Goal: Task Accomplishment & Management: Use online tool/utility

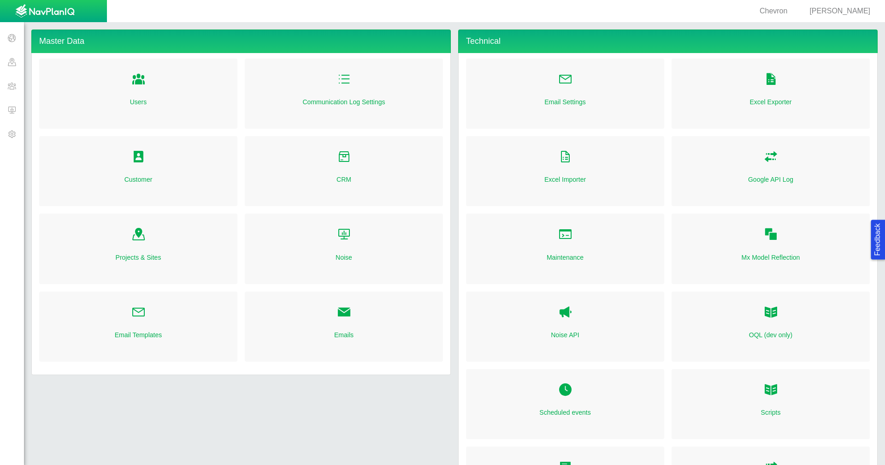
click at [848, 11] on span "[PERSON_NAME]" at bounding box center [840, 11] width 61 height 8
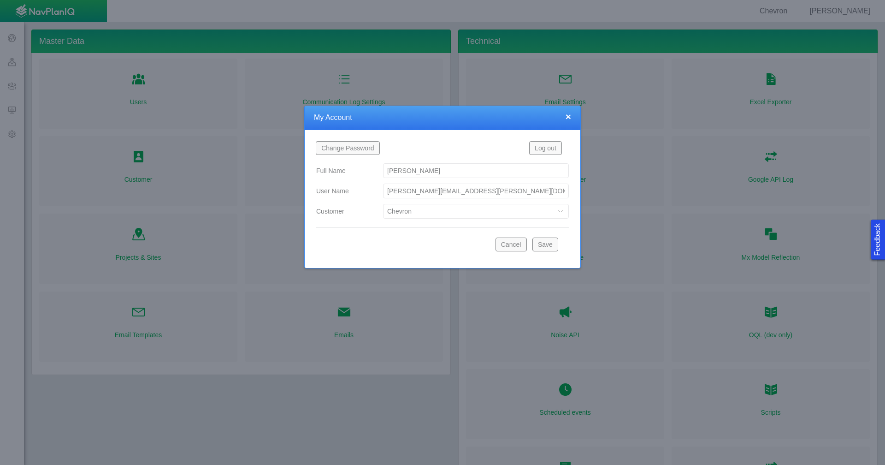
click at [561, 210] on select "Bison Blue Green Solutions Chevron Civitas Koloma Oxy PDC/Chevron Prairie OC Re…" at bounding box center [476, 211] width 186 height 15
click at [383, 204] on select "Bison Blue Green Solutions Chevron Civitas Koloma Oxy PDC/Chevron Prairie OC Re…" at bounding box center [476, 211] width 186 height 15
select select "42784196460046054"
click at [544, 241] on button "Save" at bounding box center [546, 244] width 26 height 14
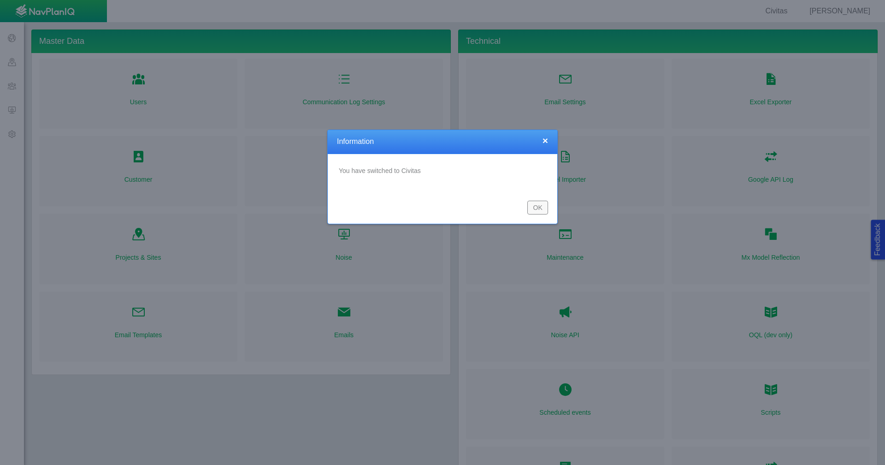
click at [535, 209] on button "OK" at bounding box center [537, 208] width 21 height 14
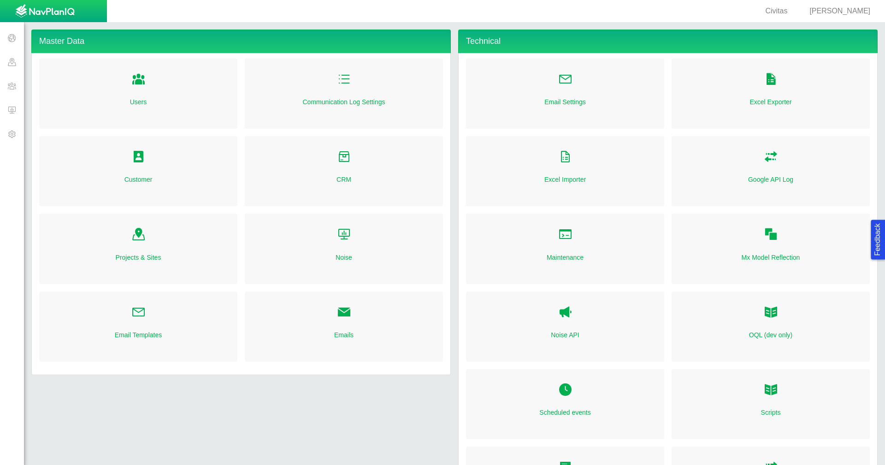
click at [14, 41] on span at bounding box center [12, 38] width 24 height 24
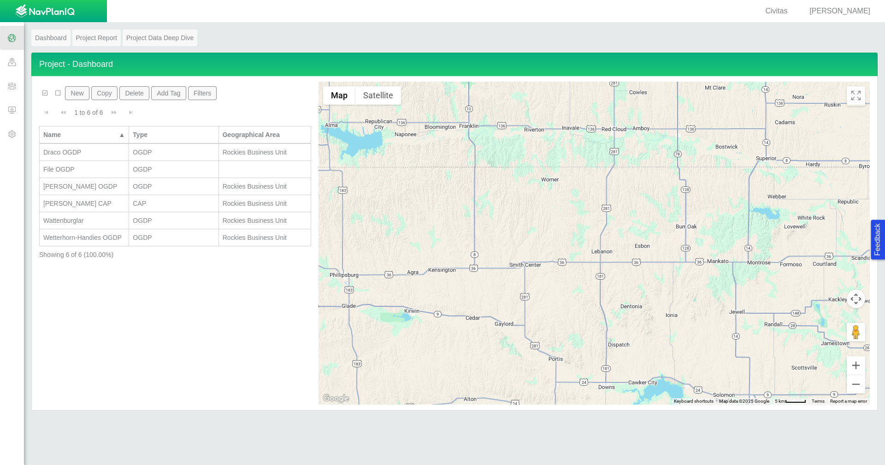
click at [13, 88] on span at bounding box center [12, 86] width 24 height 24
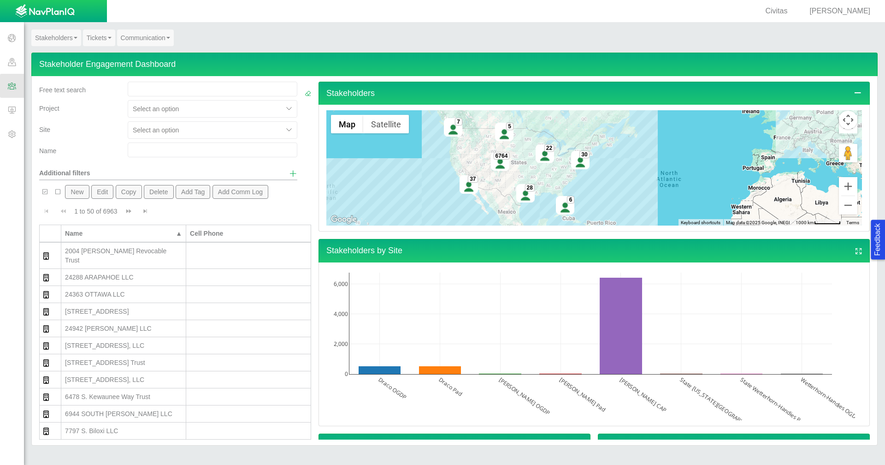
click at [102, 38] on link "Tickets" at bounding box center [99, 38] width 32 height 17
click at [108, 53] on link "Ticket Dashboard" at bounding box center [119, 55] width 73 height 12
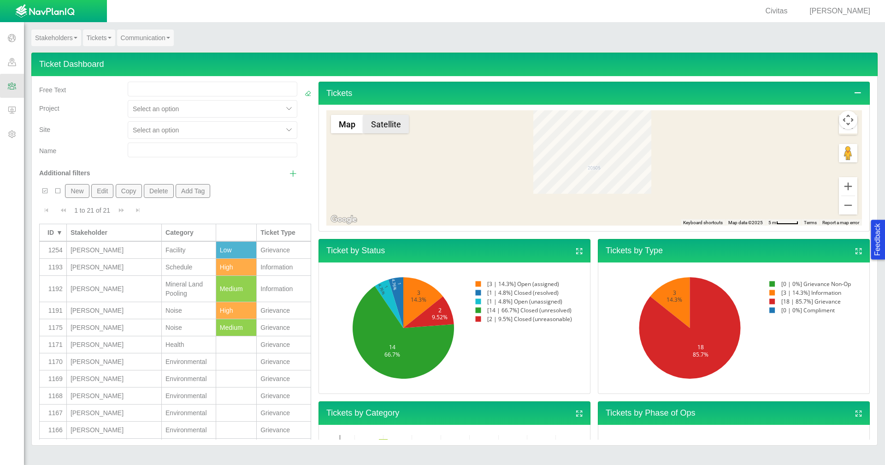
click at [387, 130] on button "Satellite" at bounding box center [386, 124] width 46 height 18
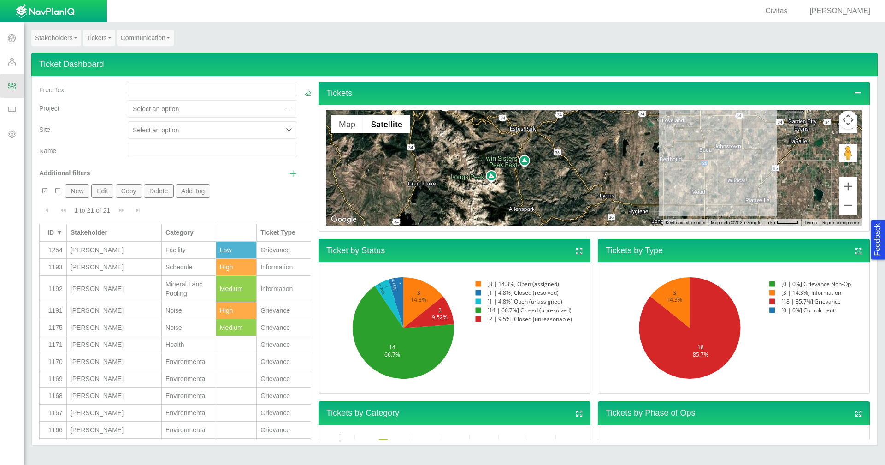
click at [518, 162] on div at bounding box center [594, 167] width 536 height 115
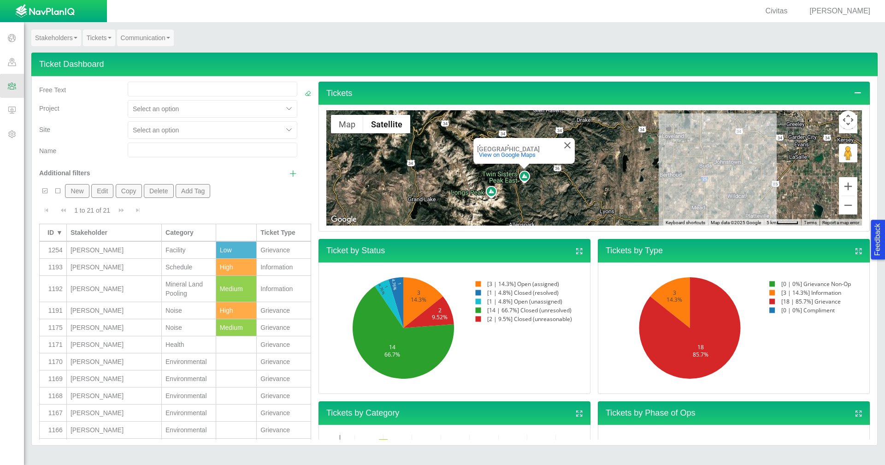
click at [17, 112] on span at bounding box center [12, 110] width 24 height 24
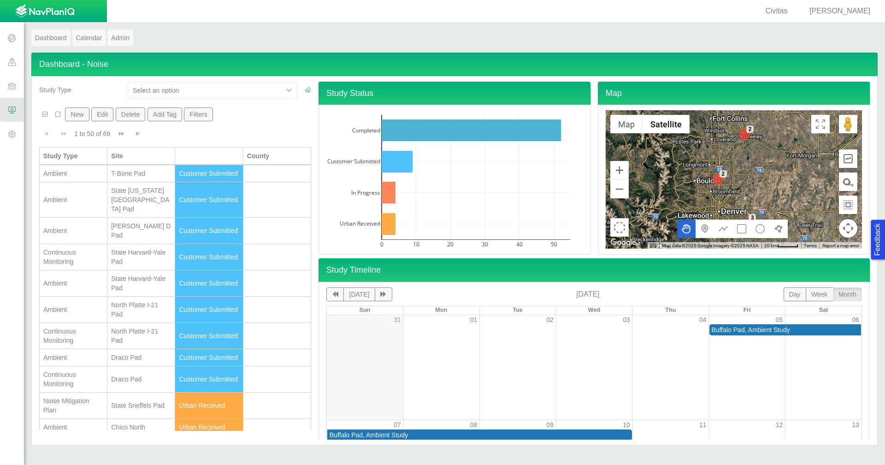
click at [17, 132] on span at bounding box center [12, 134] width 24 height 24
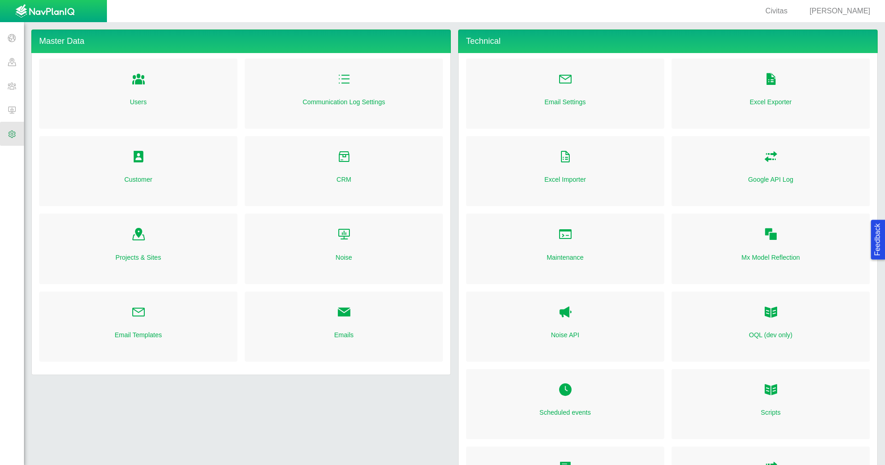
click at [344, 181] on link "CRM" at bounding box center [344, 179] width 15 height 9
checkbox input "true"
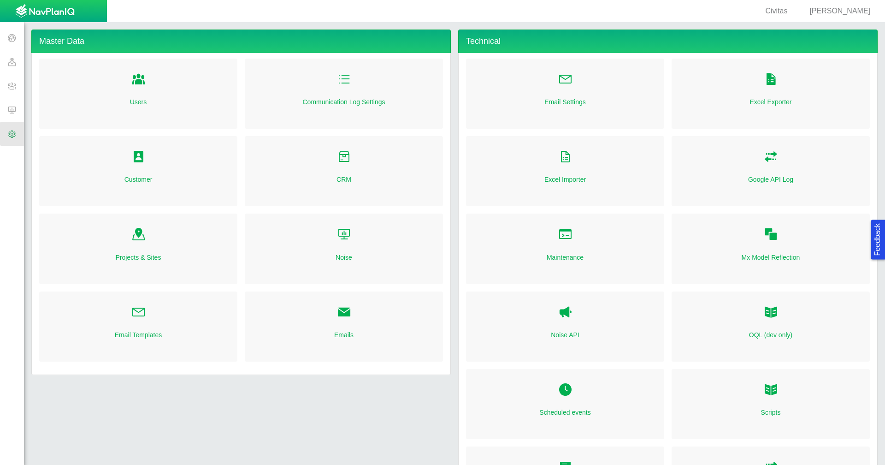
checkbox input "true"
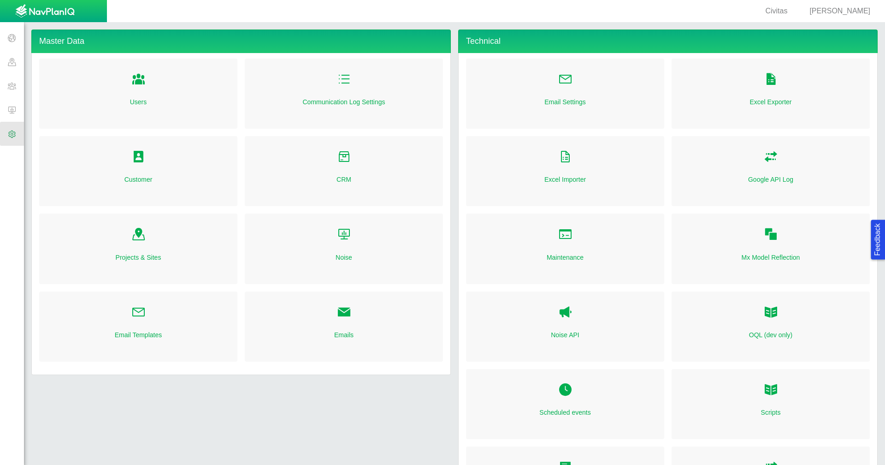
checkbox input "true"
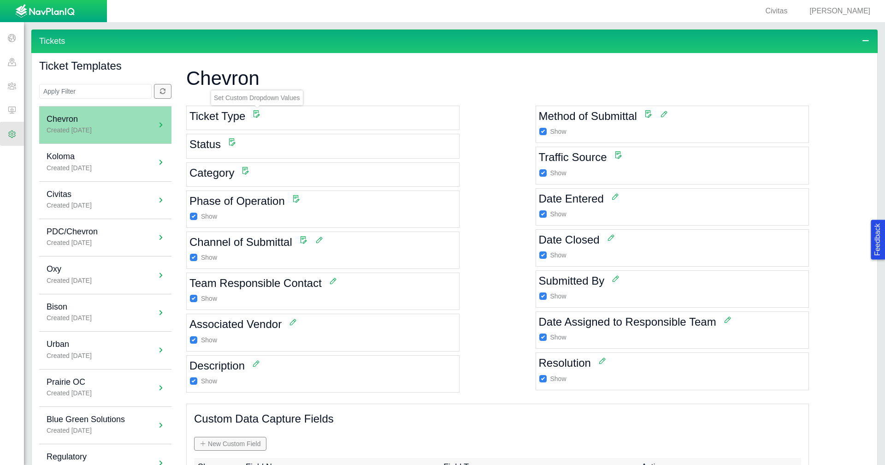
click at [255, 114] on span at bounding box center [257, 114] width 8 height 8
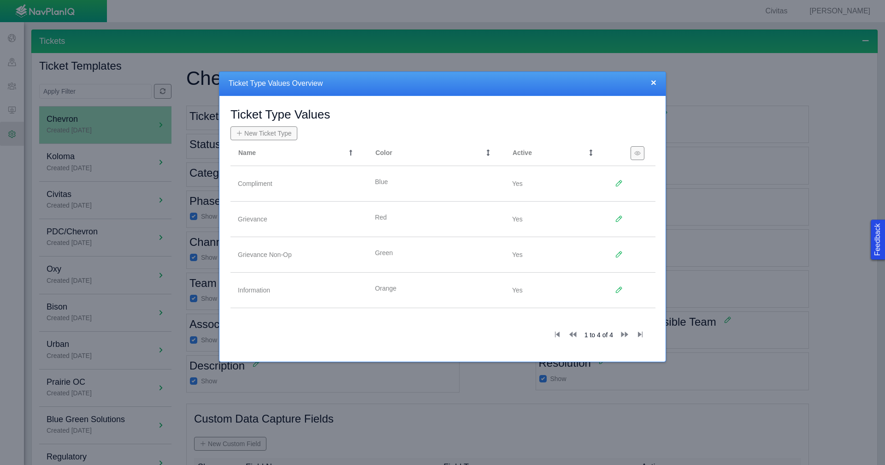
click at [655, 82] on button "×" at bounding box center [654, 82] width 6 height 10
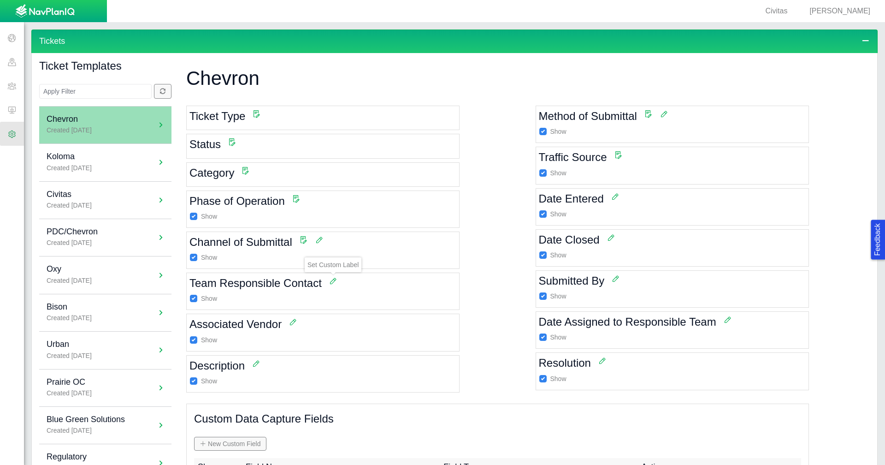
click at [333, 282] on span at bounding box center [333, 281] width 8 height 8
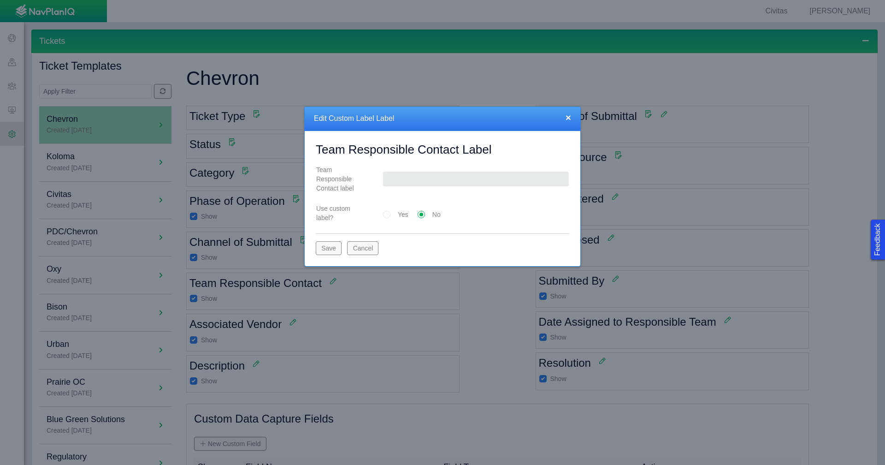
click at [361, 244] on button "Cancel" at bounding box center [362, 248] width 31 height 14
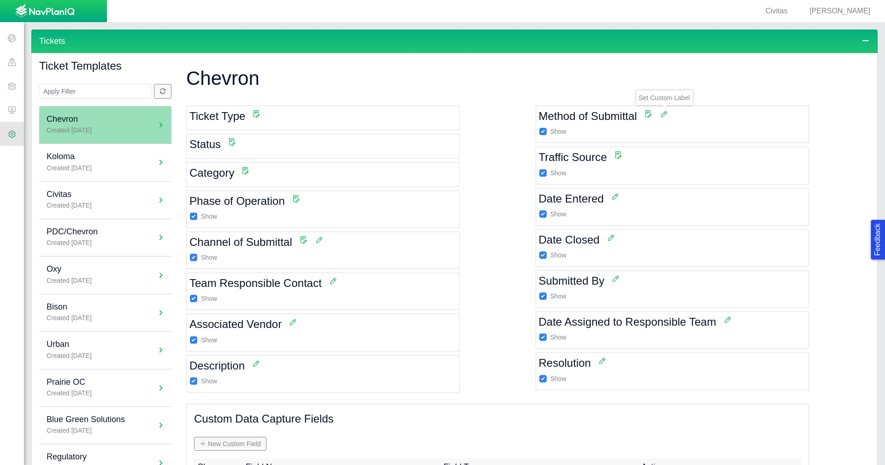
click at [660, 111] on span at bounding box center [664, 114] width 8 height 8
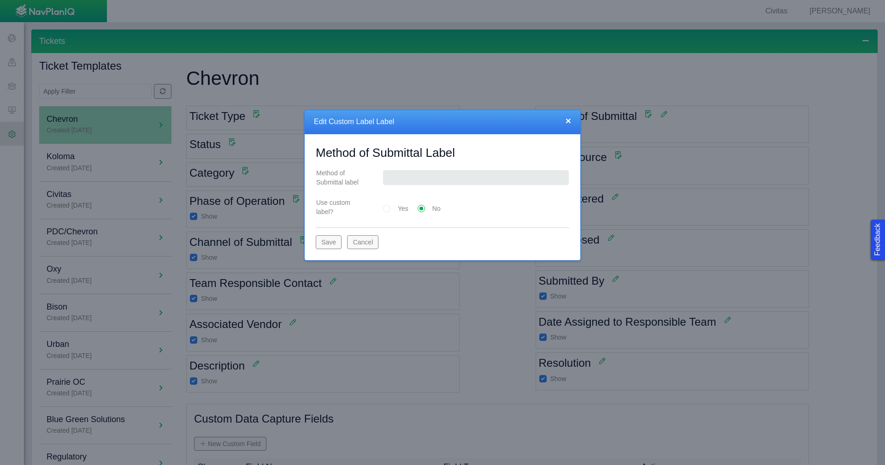
click at [568, 118] on button "×" at bounding box center [569, 121] width 6 height 10
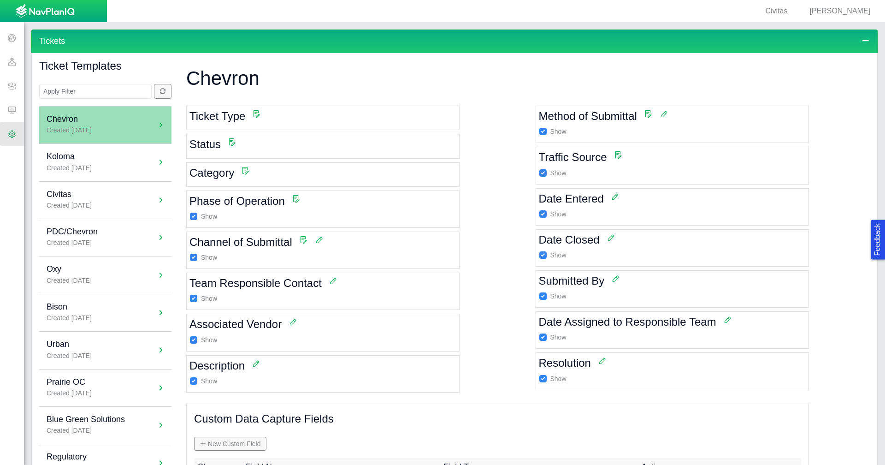
click at [16, 84] on span at bounding box center [12, 86] width 24 height 24
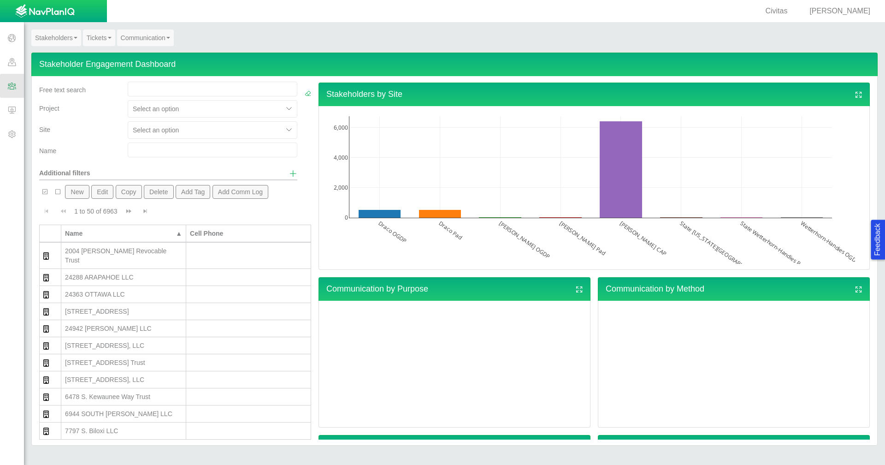
scroll to position [16, 0]
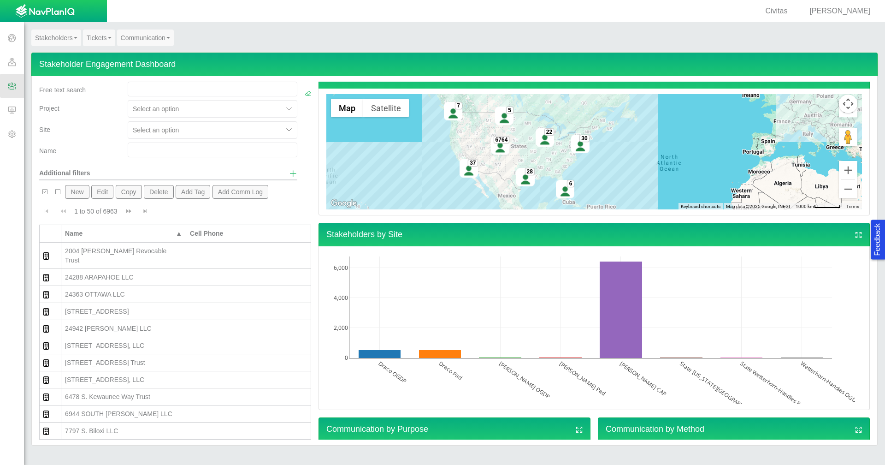
click at [100, 39] on link "Tickets" at bounding box center [99, 38] width 32 height 17
click at [101, 53] on link "Ticket Dashboard" at bounding box center [119, 55] width 73 height 12
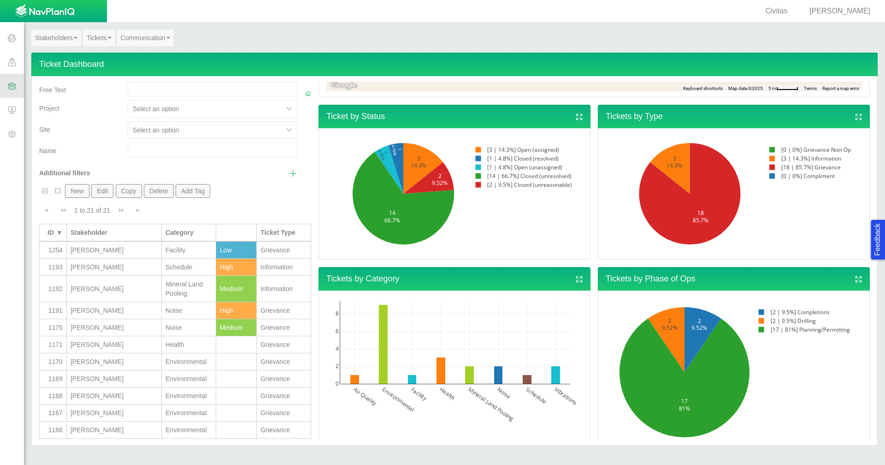
scroll to position [142, 0]
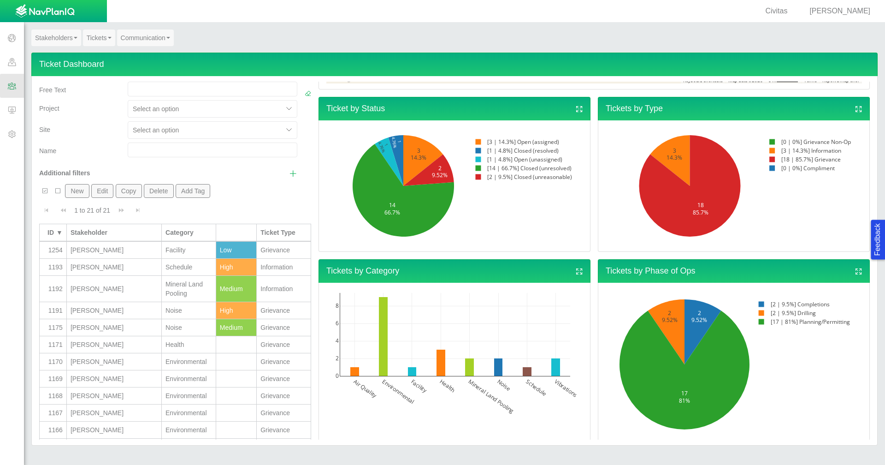
click at [575, 107] on span "View full screen" at bounding box center [579, 109] width 8 height 8
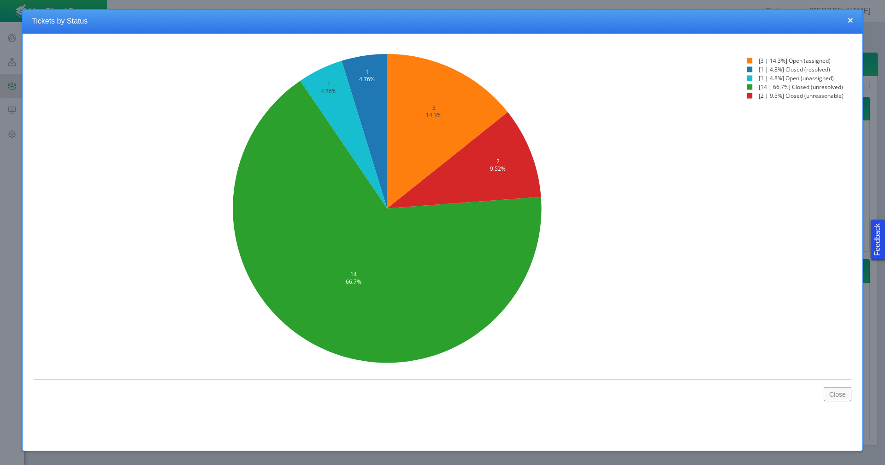
click at [851, 21] on button "×" at bounding box center [851, 20] width 6 height 10
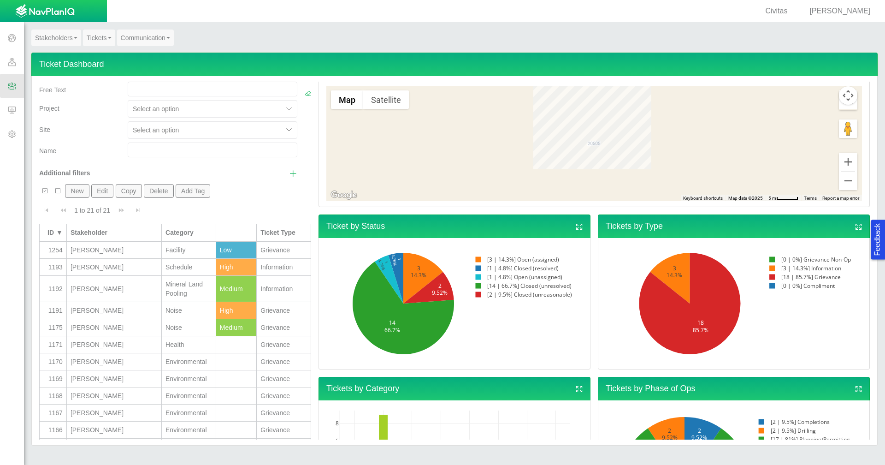
scroll to position [0, 0]
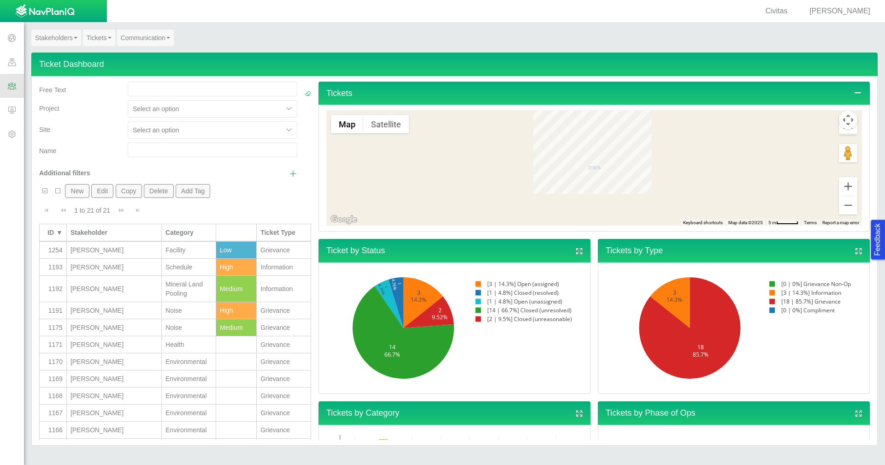
click at [831, 14] on span "[PERSON_NAME]" at bounding box center [840, 11] width 61 height 8
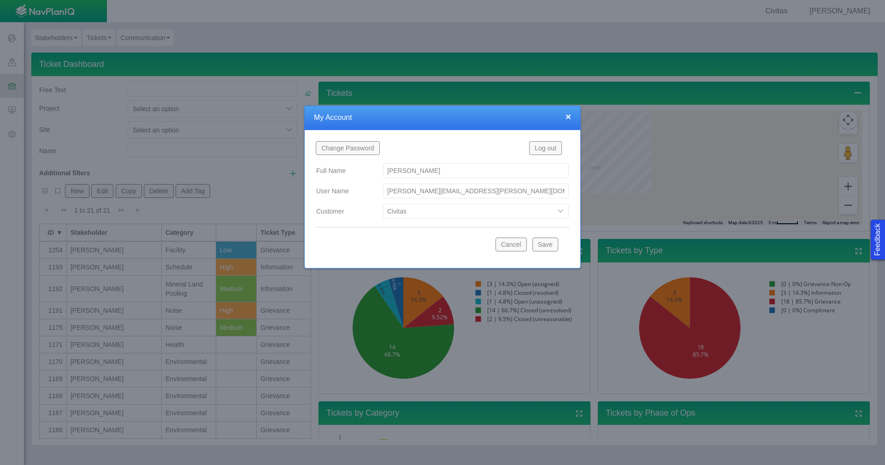
click at [562, 211] on select "Bison Blue Green Solutions Chevron Civitas Koloma Oxy PDC/Chevron Prairie OC Re…" at bounding box center [476, 211] width 186 height 15
click at [383, 204] on select "Bison Blue Green Solutions Chevron Civitas Koloma Oxy PDC/Chevron Prairie OC Re…" at bounding box center [476, 211] width 186 height 15
select select "42784196460071069"
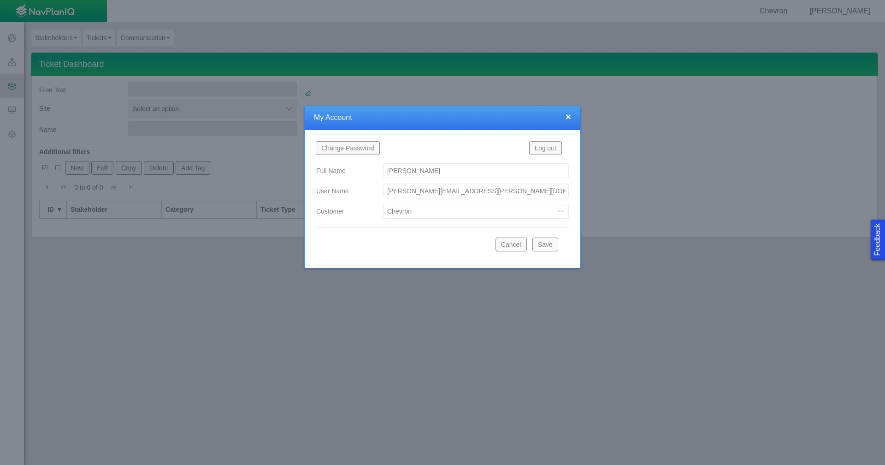
click at [543, 244] on button "Save" at bounding box center [546, 244] width 26 height 14
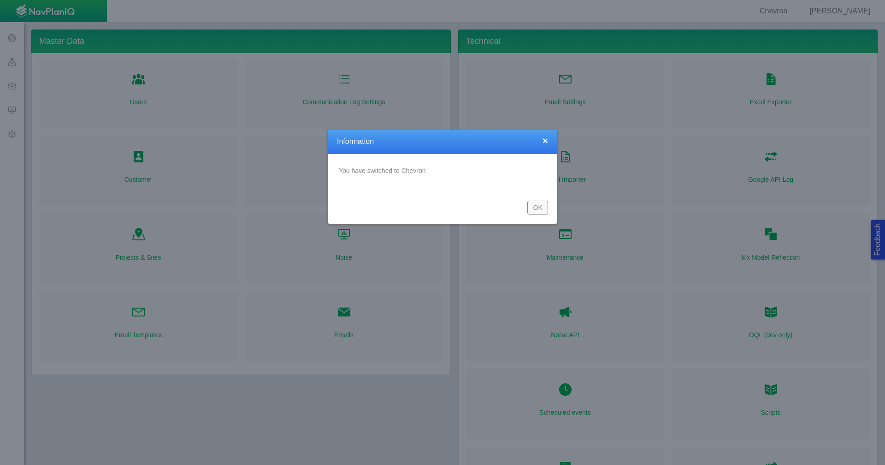
click at [543, 207] on button "OK" at bounding box center [537, 208] width 21 height 14
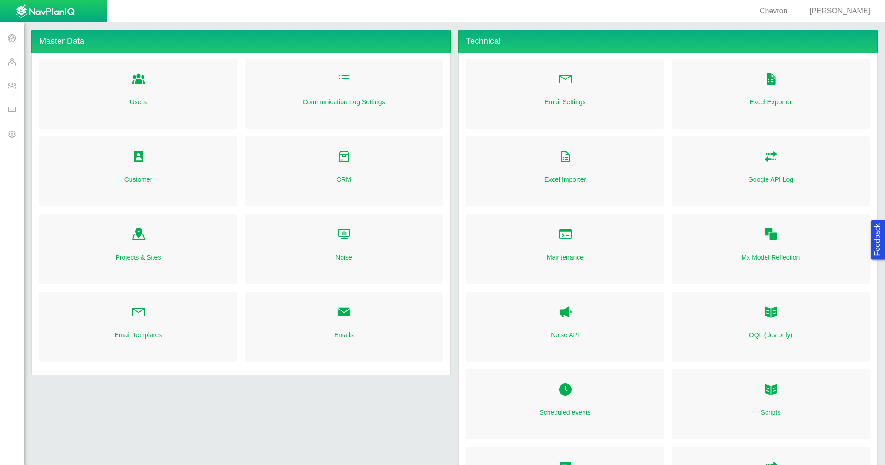
click at [12, 87] on span at bounding box center [12, 86] width 24 height 24
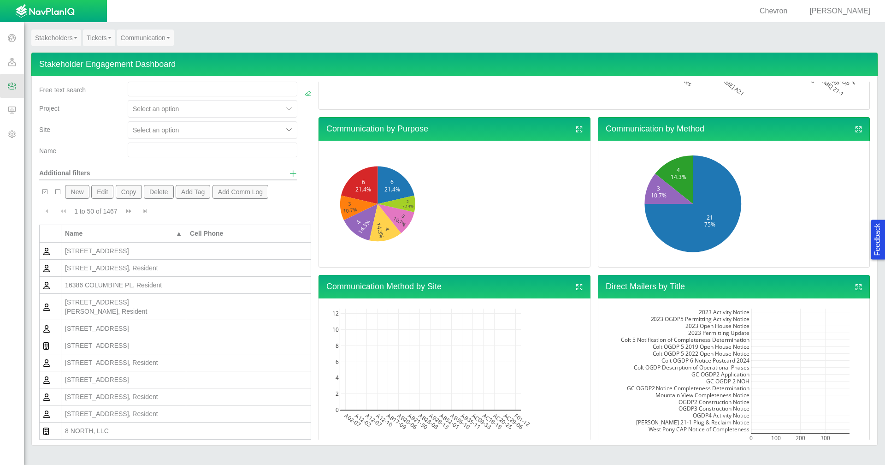
scroll to position [323, 0]
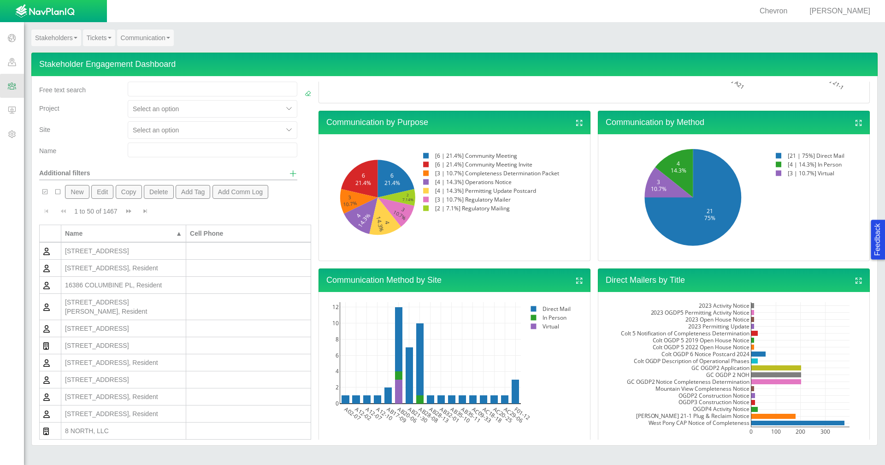
click at [578, 278] on span "View full screen" at bounding box center [579, 280] width 8 height 8
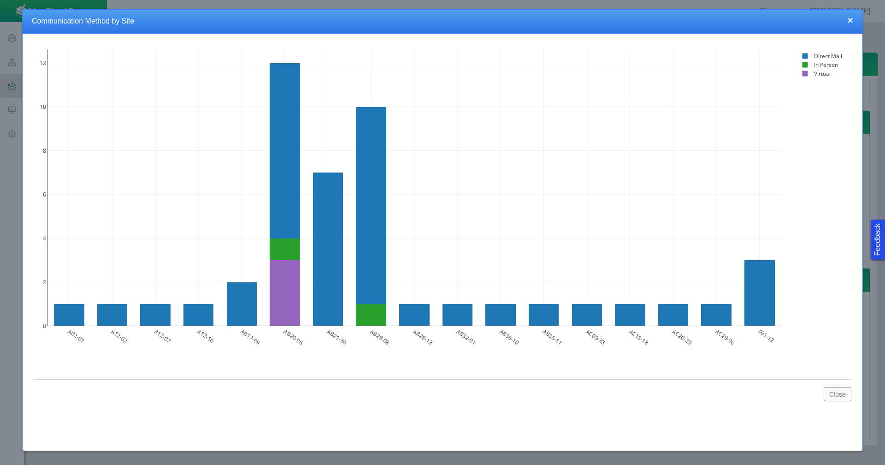
click at [850, 20] on button "×" at bounding box center [851, 20] width 6 height 10
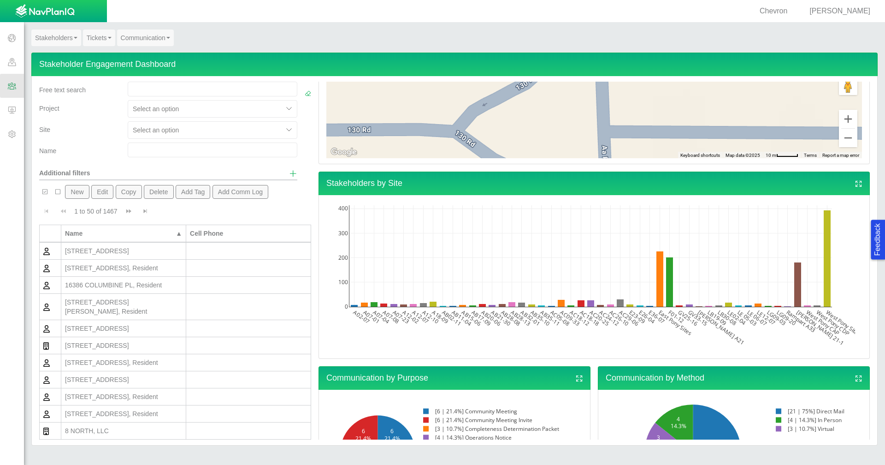
scroll to position [0, 0]
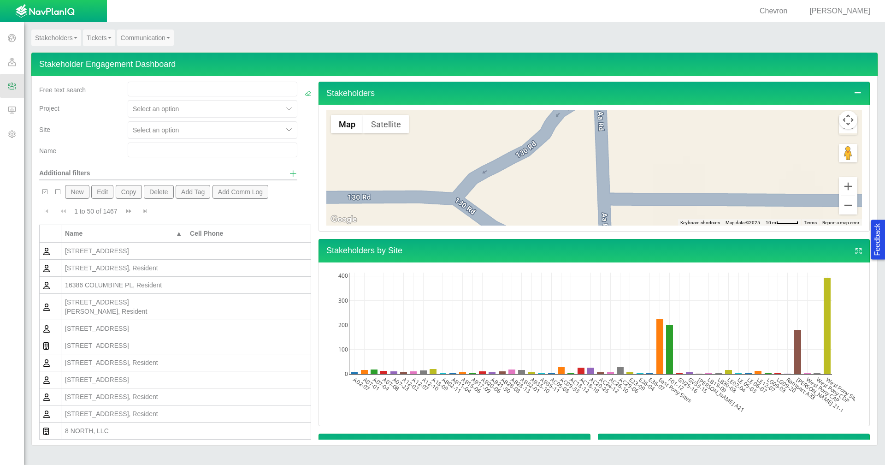
click at [855, 251] on span "View full screen" at bounding box center [859, 251] width 8 height 8
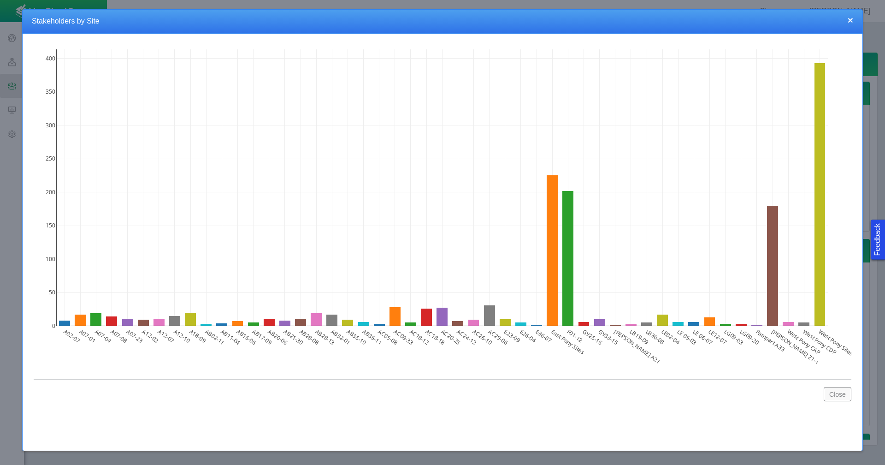
click at [852, 21] on button "×" at bounding box center [851, 20] width 6 height 10
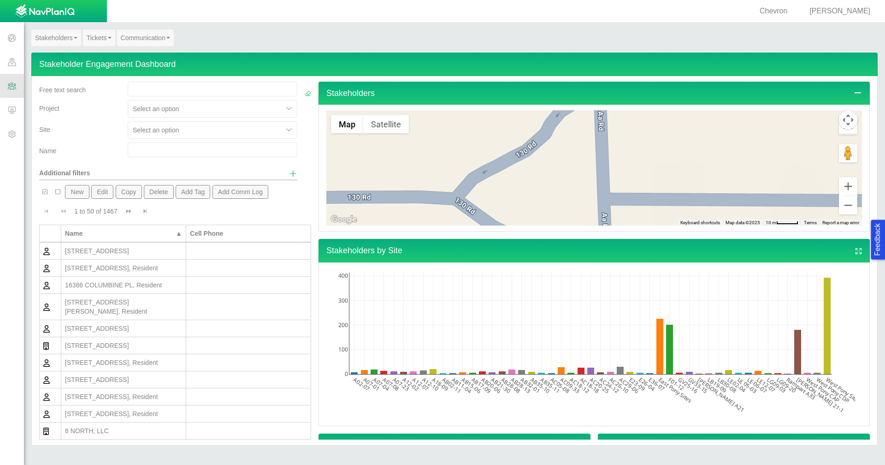
click at [855, 253] on span "View full screen" at bounding box center [859, 251] width 8 height 8
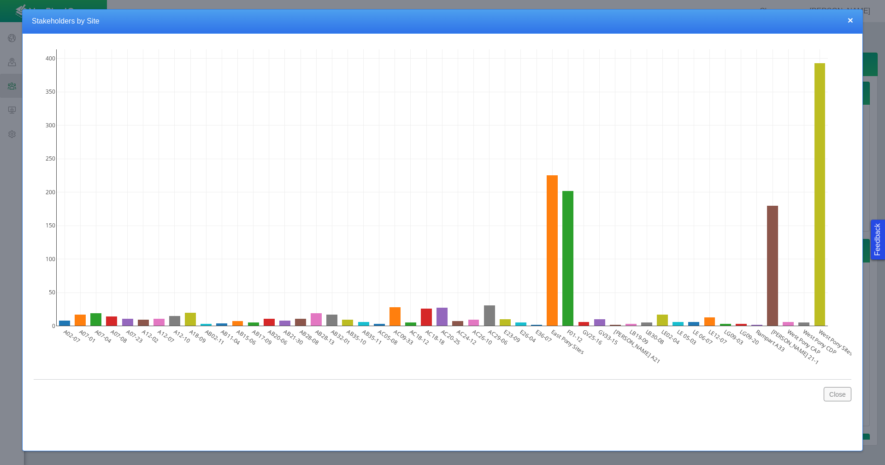
click at [849, 20] on button "×" at bounding box center [851, 20] width 6 height 10
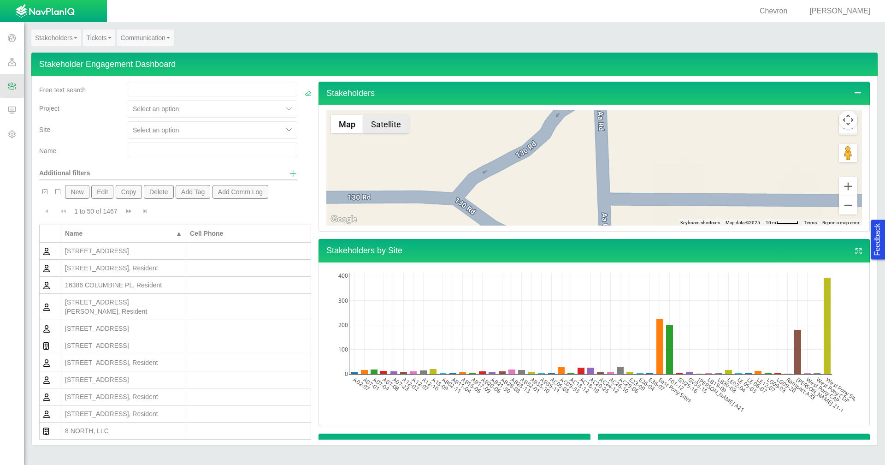
click at [390, 126] on button "Satellite" at bounding box center [386, 124] width 46 height 18
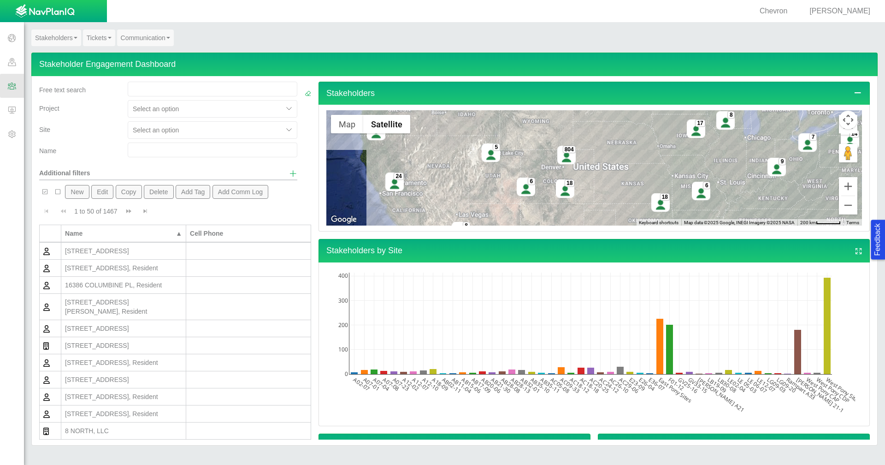
click at [94, 37] on link "Tickets" at bounding box center [99, 38] width 32 height 17
click at [101, 51] on link "Ticket Dashboard" at bounding box center [119, 55] width 73 height 12
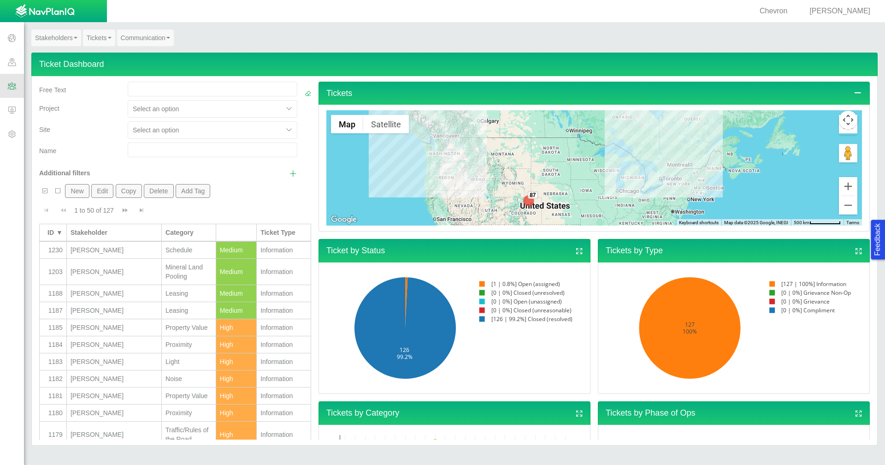
click at [526, 202] on img at bounding box center [528, 200] width 18 height 18
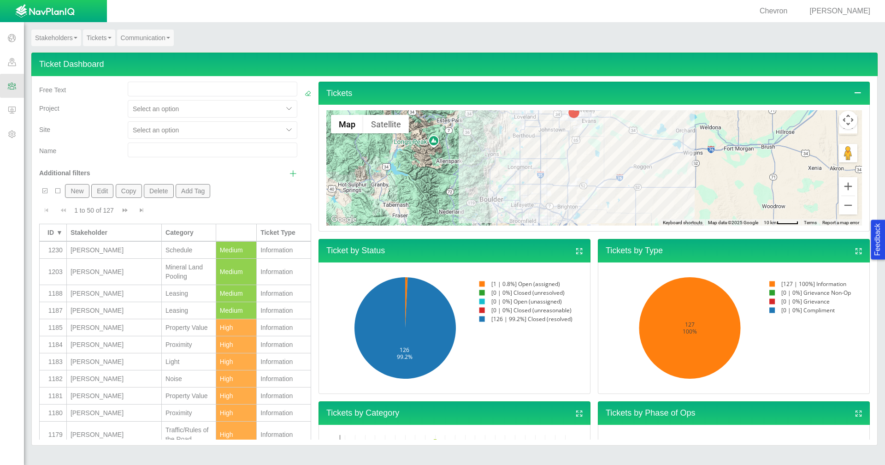
drag, startPoint x: 615, startPoint y: 139, endPoint x: 627, endPoint y: 181, distance: 44.1
click at [632, 193] on div "22 28" at bounding box center [594, 167] width 536 height 115
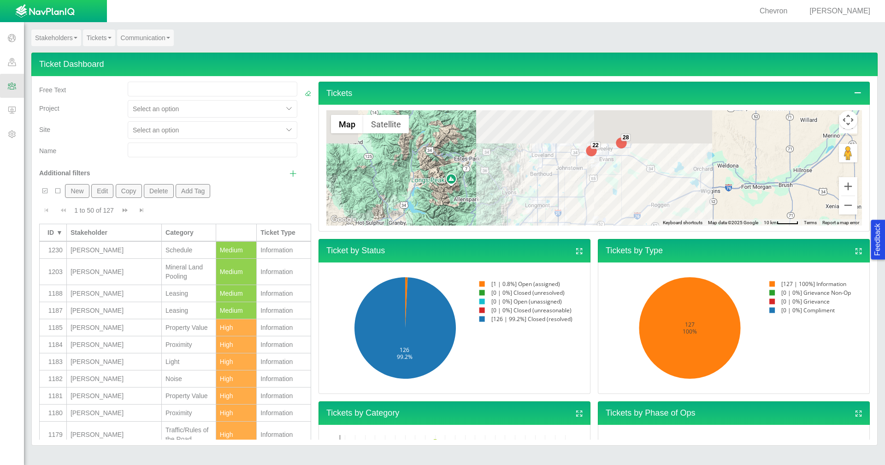
drag, startPoint x: 698, startPoint y: 150, endPoint x: 653, endPoint y: 191, distance: 61.0
click at [713, 199] on div "22 28" at bounding box center [594, 167] width 536 height 115
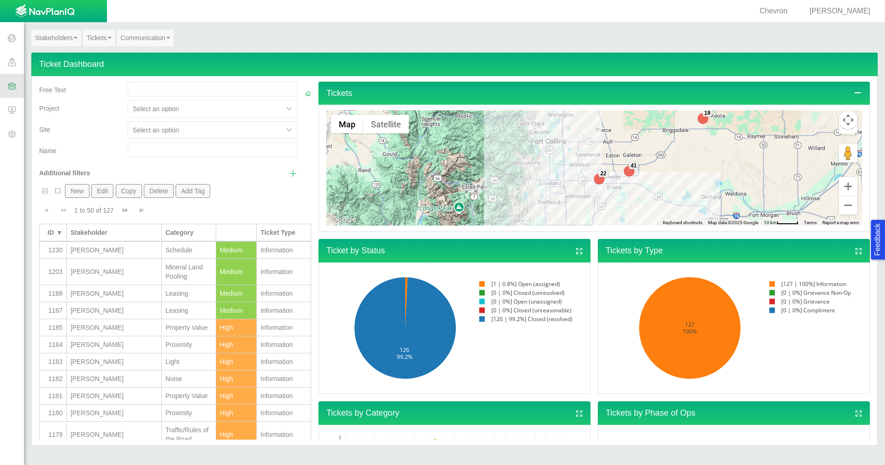
drag, startPoint x: 643, startPoint y: 185, endPoint x: 658, endPoint y: 207, distance: 25.6
click at [658, 207] on div "22 41 19" at bounding box center [594, 167] width 536 height 115
click at [629, 168] on div "41" at bounding box center [634, 165] width 10 height 7
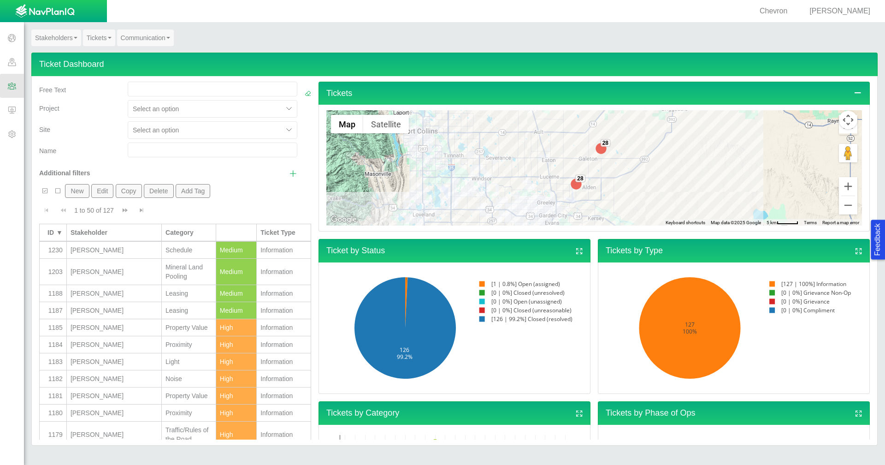
click at [574, 186] on img at bounding box center [576, 184] width 18 height 18
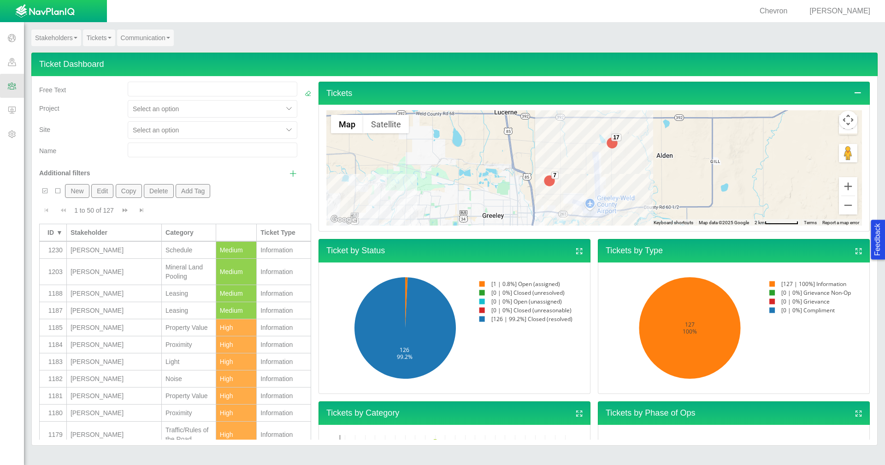
click at [548, 180] on img at bounding box center [549, 181] width 18 height 18
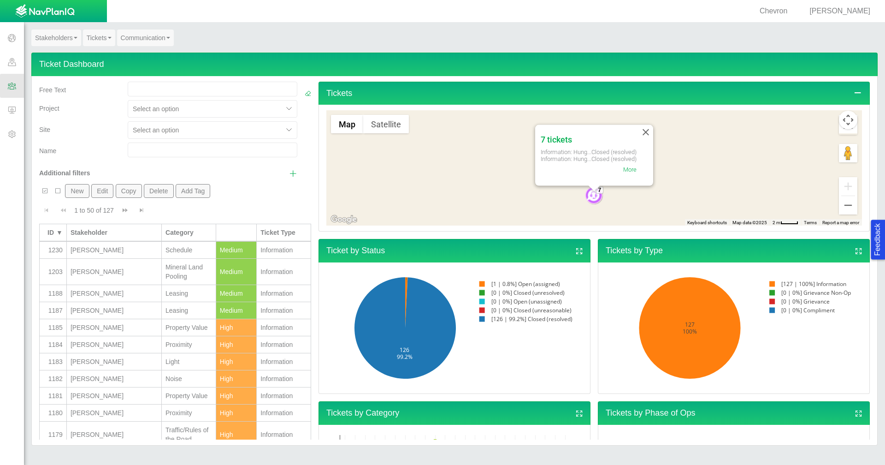
click at [628, 169] on link "More" at bounding box center [629, 169] width 13 height 7
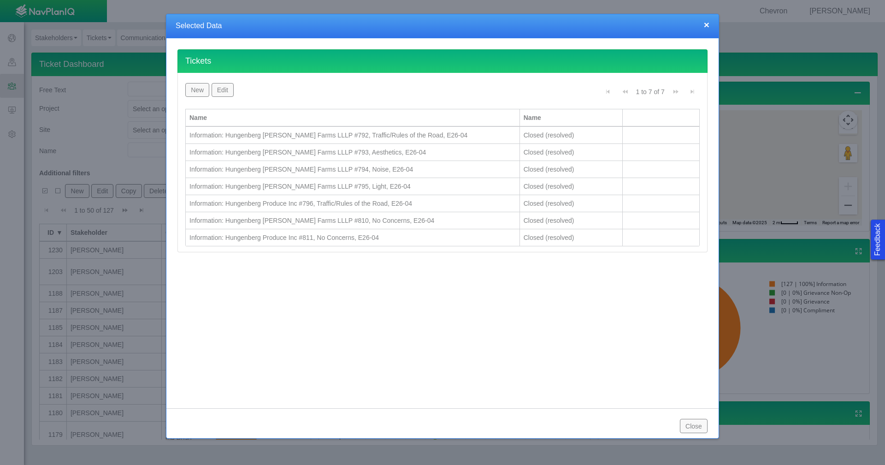
click at [705, 25] on button "×" at bounding box center [707, 25] width 6 height 10
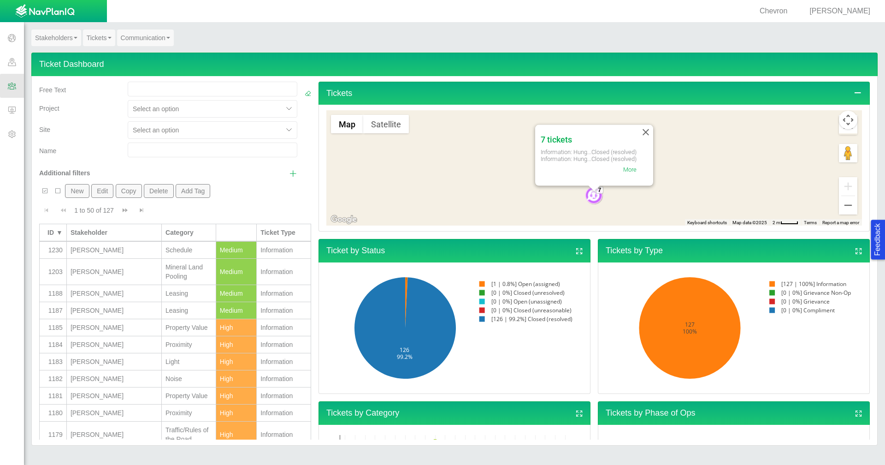
click at [841, 117] on button "Map camera controls" at bounding box center [848, 120] width 18 height 18
click at [839, 129] on gmp-internal-camera-control at bounding box center [848, 120] width 18 height 18
click at [839, 131] on icon "Toggle Fullscreen in browser window" at bounding box center [848, 124] width 18 height 18
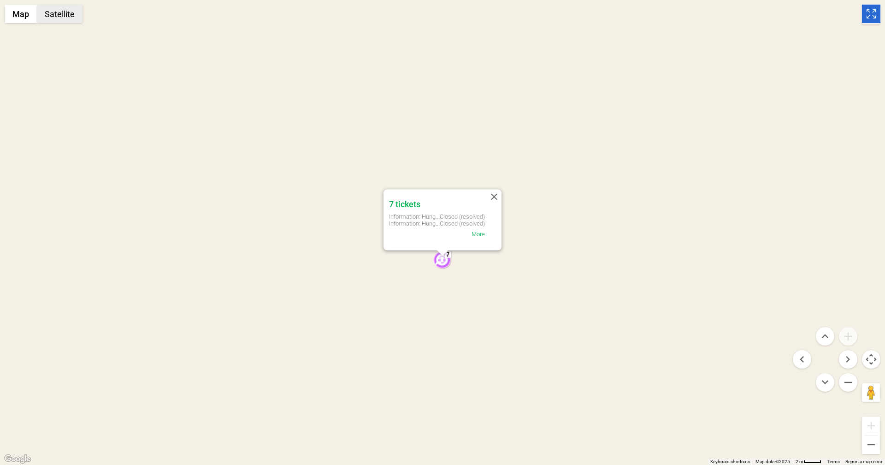
click at [68, 17] on button "Satellite" at bounding box center [60, 14] width 46 height 18
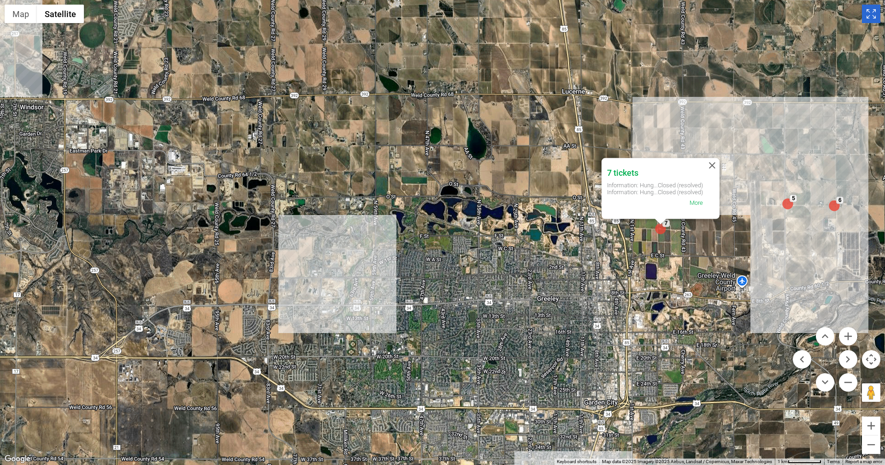
click at [867, 13] on icon "Toggle Fullscreen in browser window" at bounding box center [871, 14] width 18 height 18
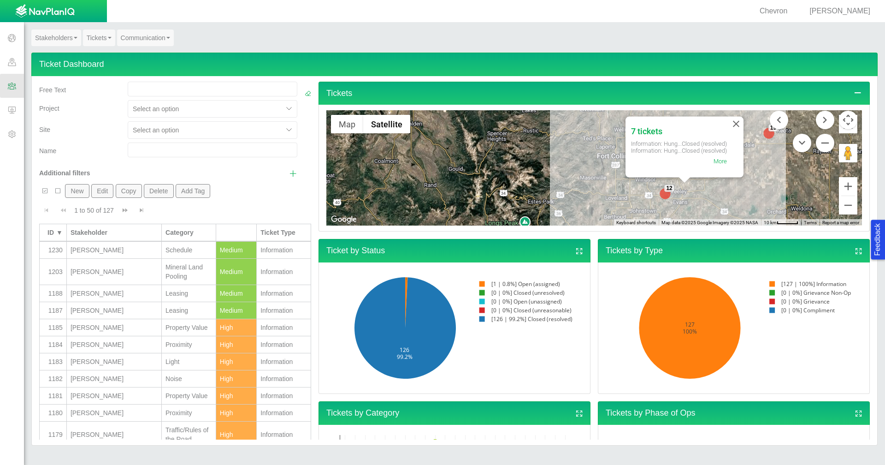
click at [95, 39] on link "Tickets" at bounding box center [99, 38] width 32 height 17
click at [289, 172] on span "Show additional filters" at bounding box center [293, 173] width 8 height 8
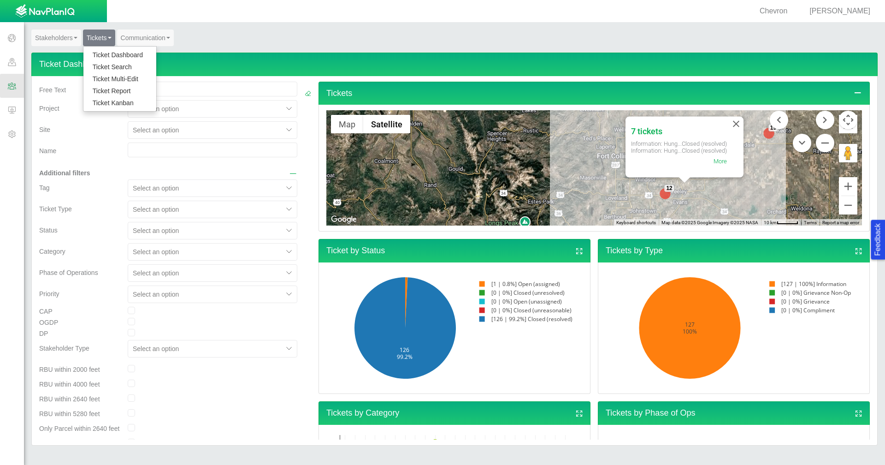
click at [100, 200] on div "Tag" at bounding box center [80, 189] width 89 height 21
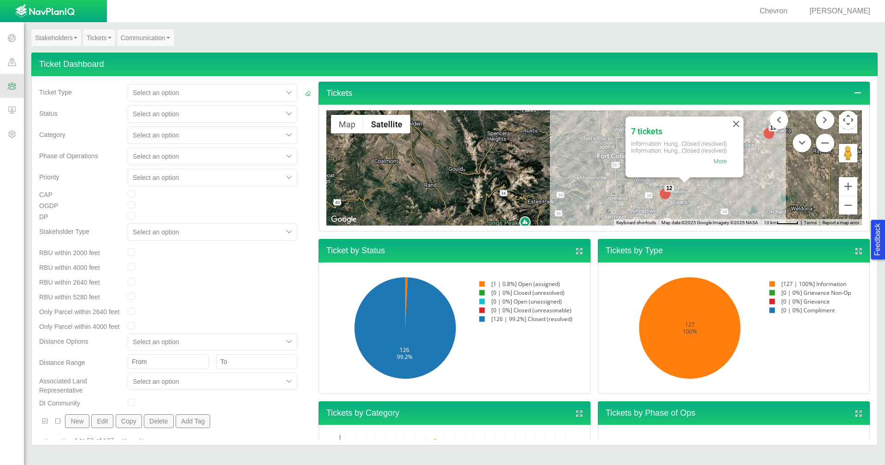
scroll to position [184, 0]
